Goal: Find specific page/section

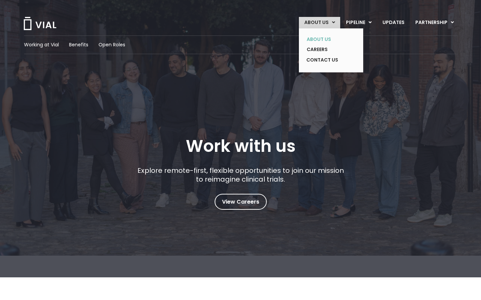
click at [325, 39] on link "ABOUT US" at bounding box center [325, 39] width 49 height 10
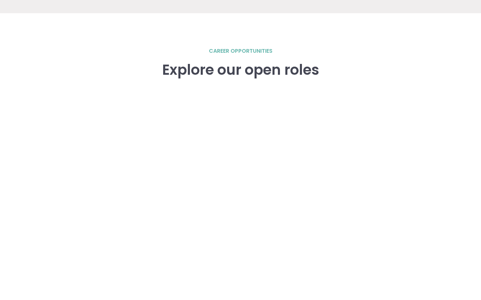
scroll to position [922, 0]
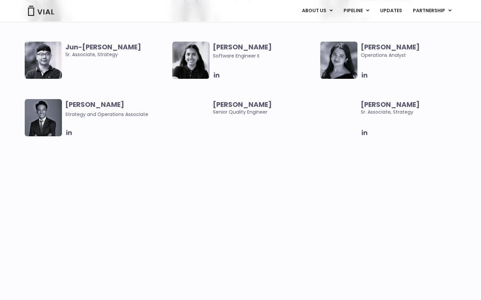
scroll to position [1314, 0]
